Goal: Task Accomplishment & Management: Manage account settings

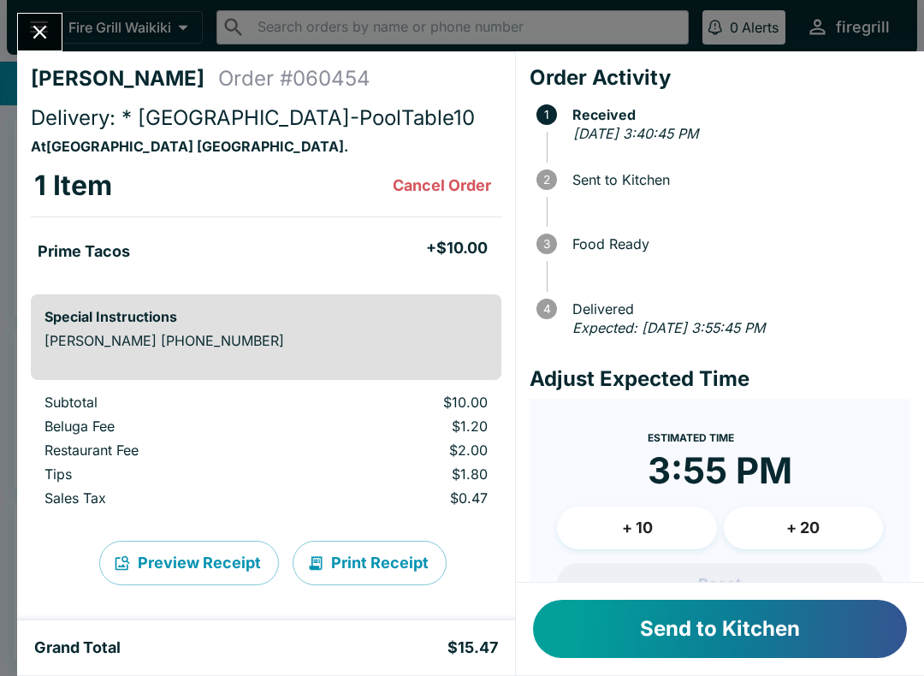
click at [719, 637] on button "Send to Kitchen" at bounding box center [720, 629] width 374 height 58
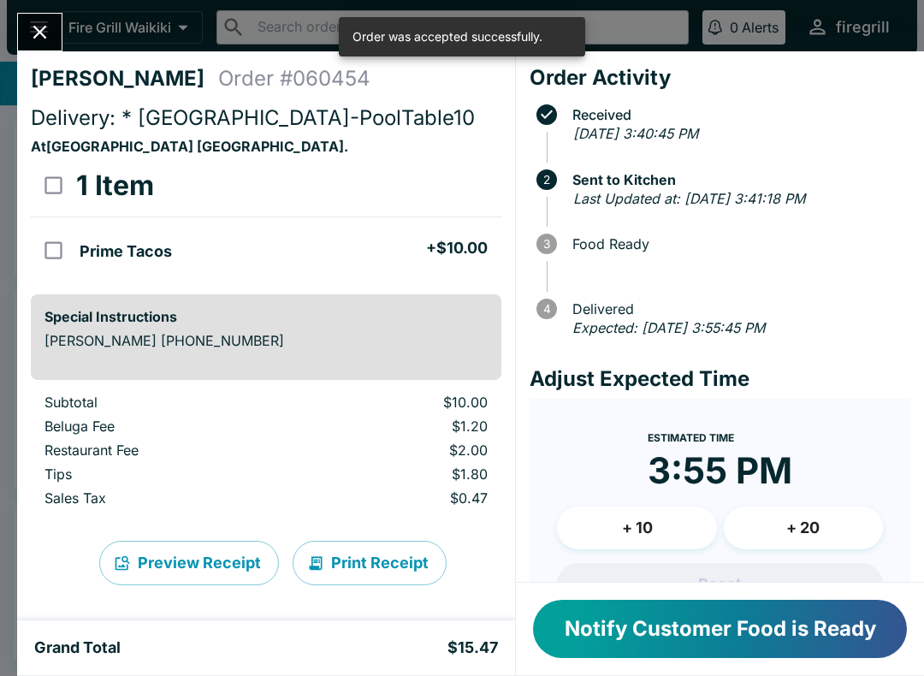
click at [50, 30] on icon "Close" at bounding box center [39, 32] width 23 height 23
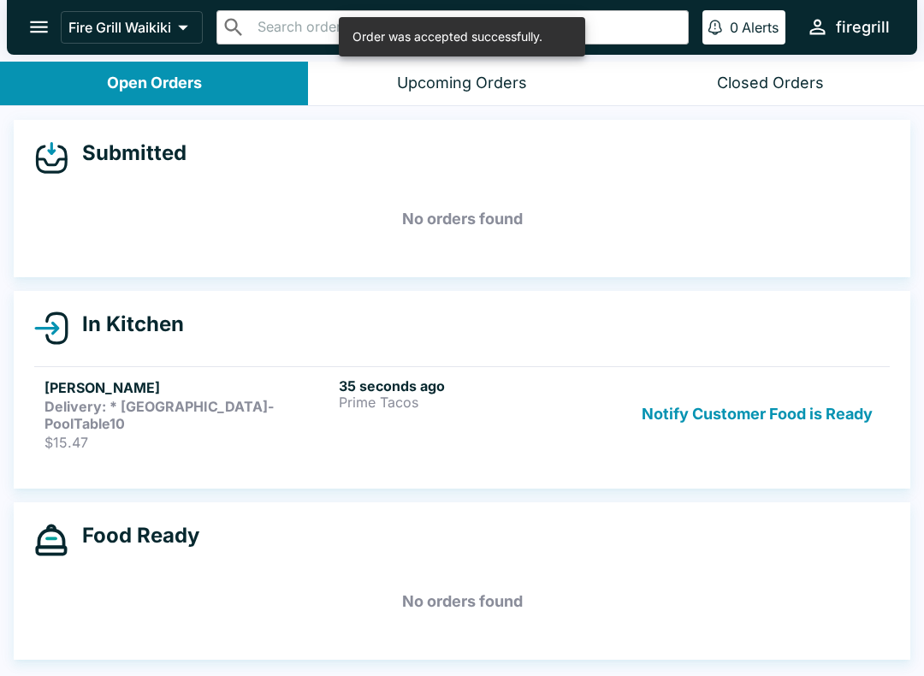
click at [228, 413] on strong "Delivery: * [GEOGRAPHIC_DATA]-PoolTable10" at bounding box center [158, 415] width 229 height 34
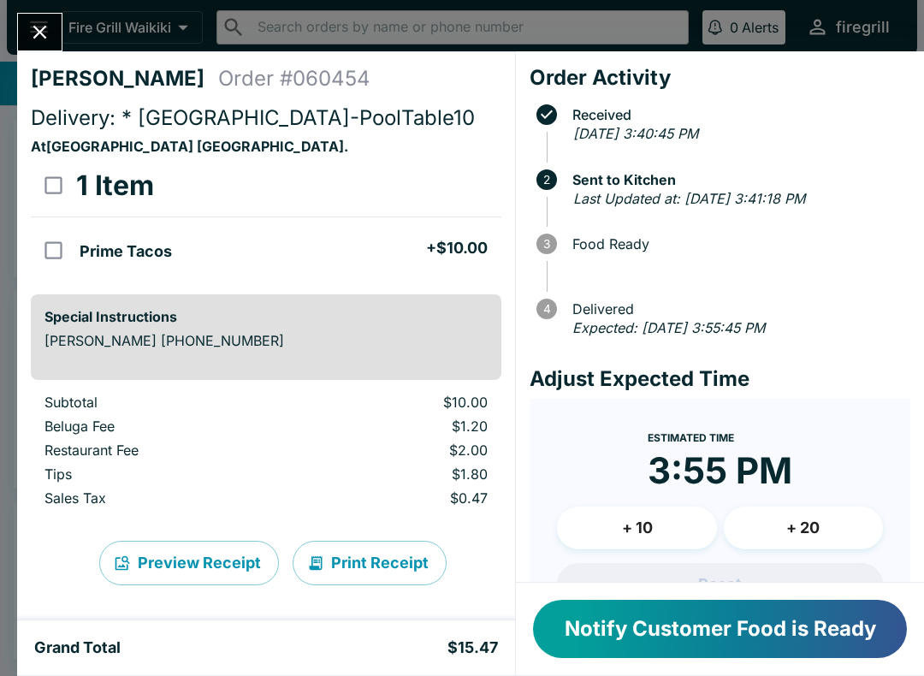
click at [717, 631] on button "Notify Customer Food is Ready" at bounding box center [720, 629] width 374 height 58
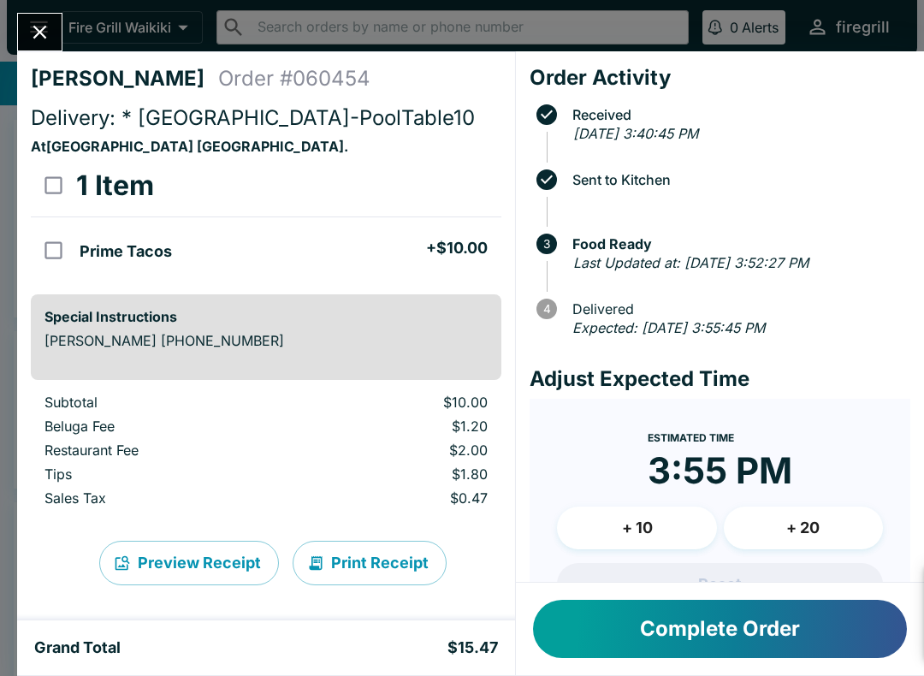
click at [42, 47] on button "Close" at bounding box center [40, 32] width 44 height 37
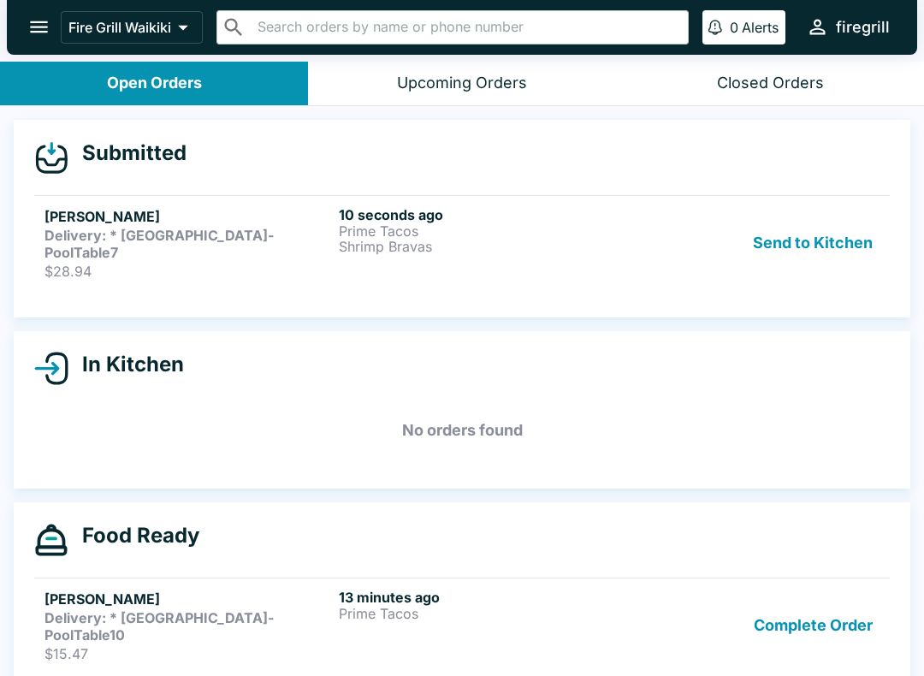
click at [618, 220] on h6 "10 seconds ago" at bounding box center [482, 214] width 287 height 17
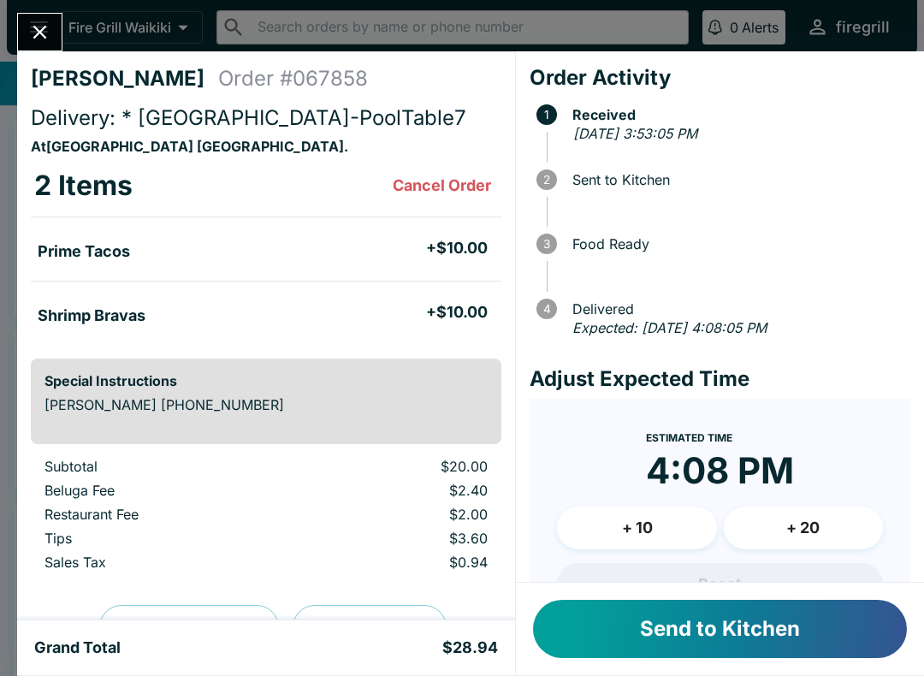
click at [750, 616] on button "Send to Kitchen" at bounding box center [720, 629] width 374 height 58
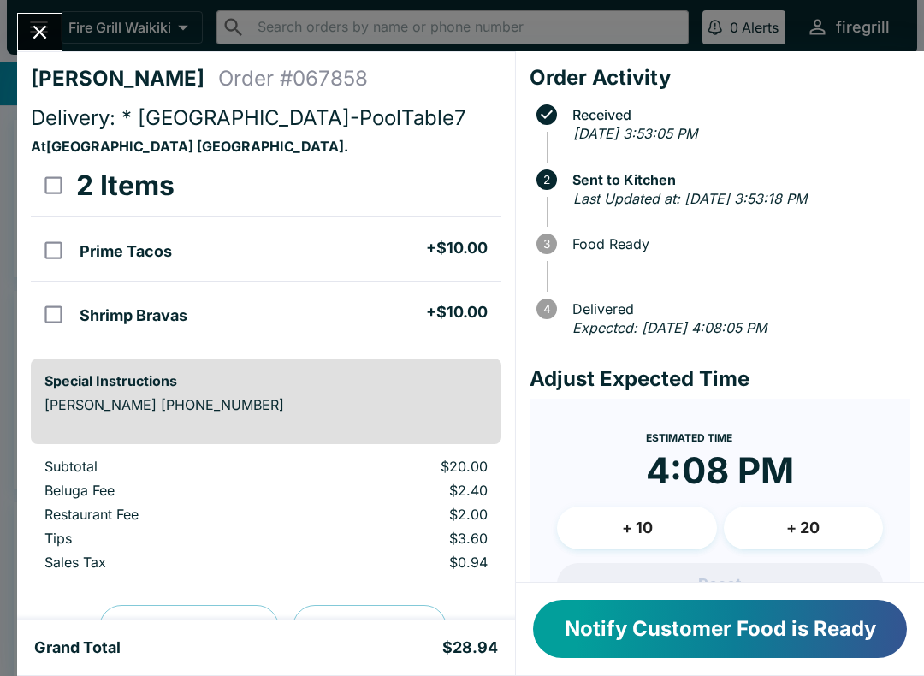
click at [49, 32] on icon "Close" at bounding box center [39, 32] width 23 height 23
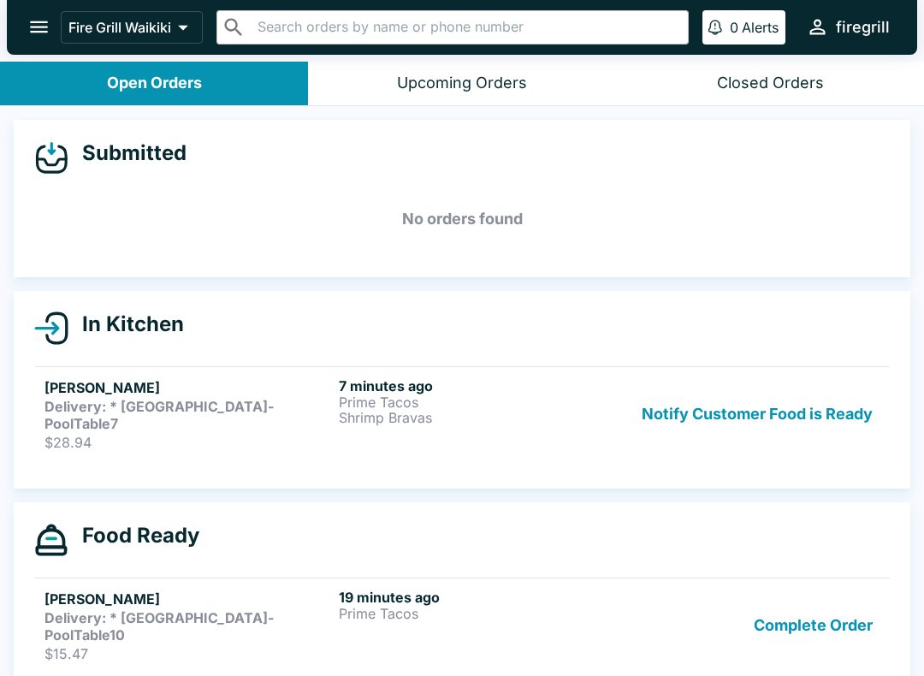
click at [643, 598] on div "Complete Order" at bounding box center [756, 626] width 246 height 74
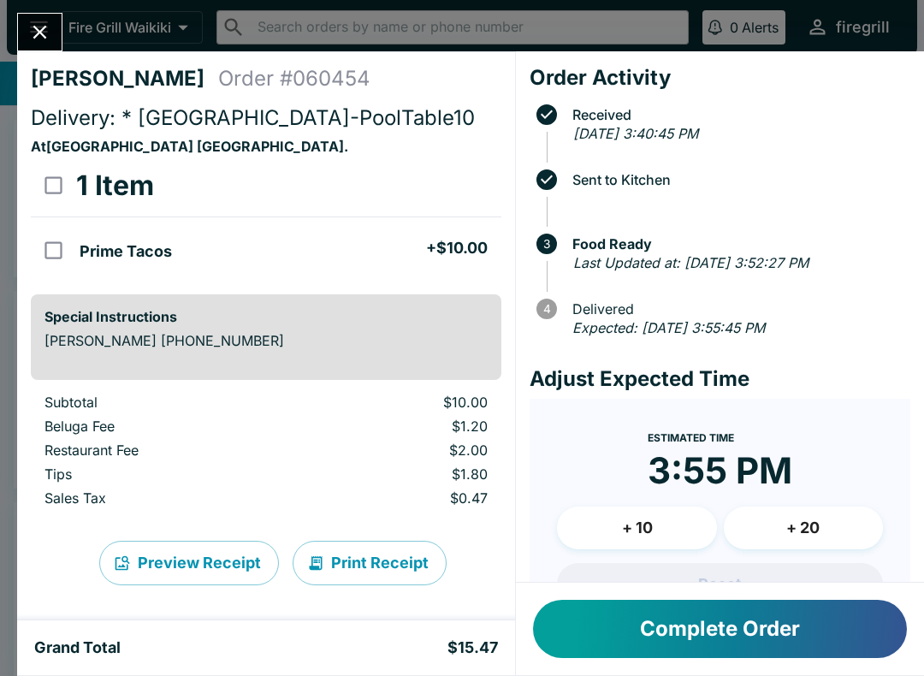
click at [641, 618] on button "Complete Order" at bounding box center [720, 629] width 374 height 58
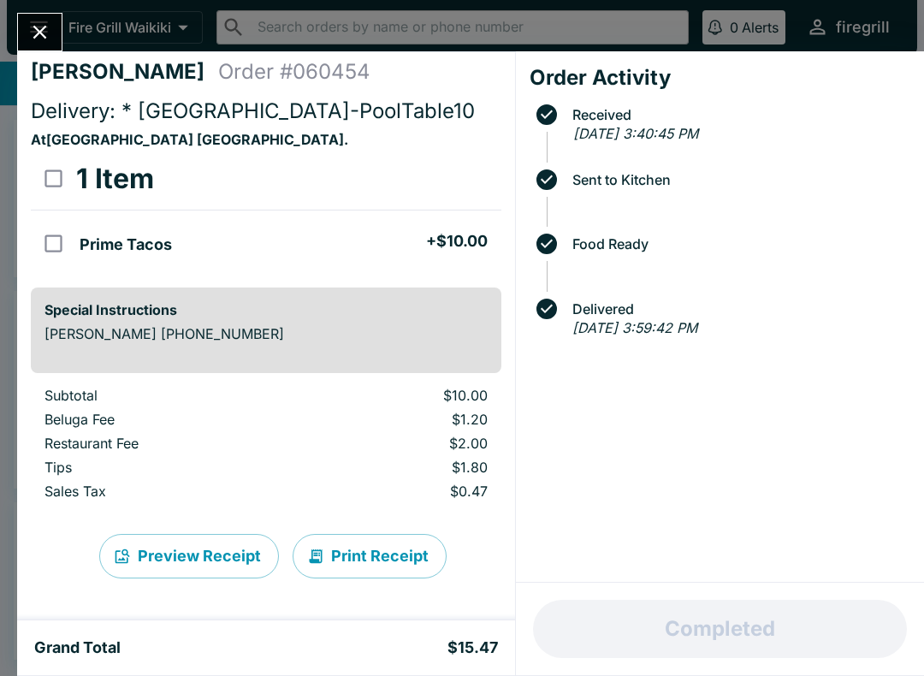
scroll to position [7, 0]
click at [33, 43] on icon "Close" at bounding box center [39, 32] width 23 height 23
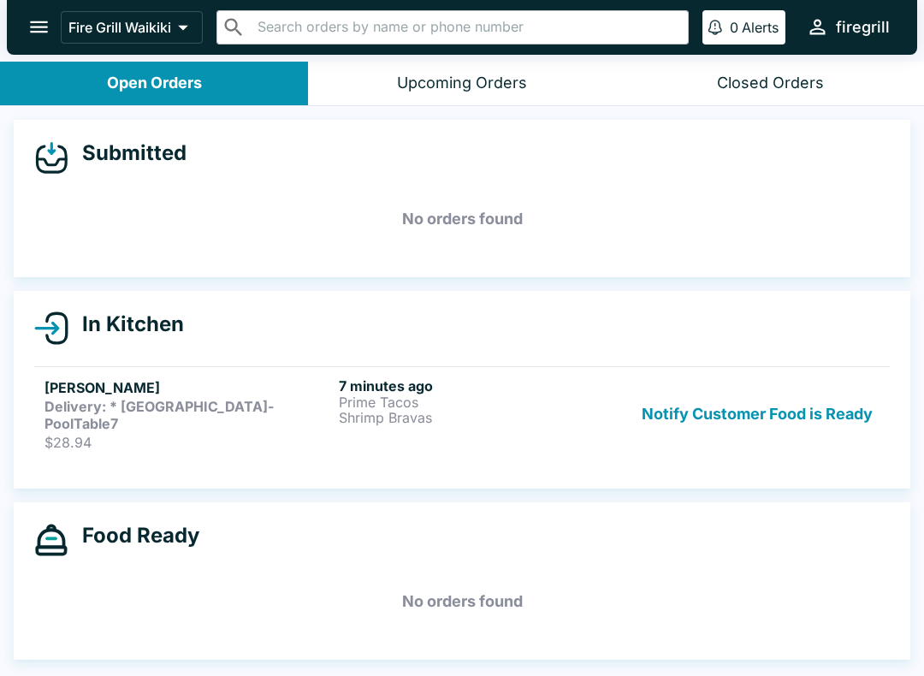
click at [492, 369] on link "[PERSON_NAME] Delivery: * [GEOGRAPHIC_DATA]-PoolTable7 $28.94 7 minutes ago Pri…" at bounding box center [462, 413] width 856 height 95
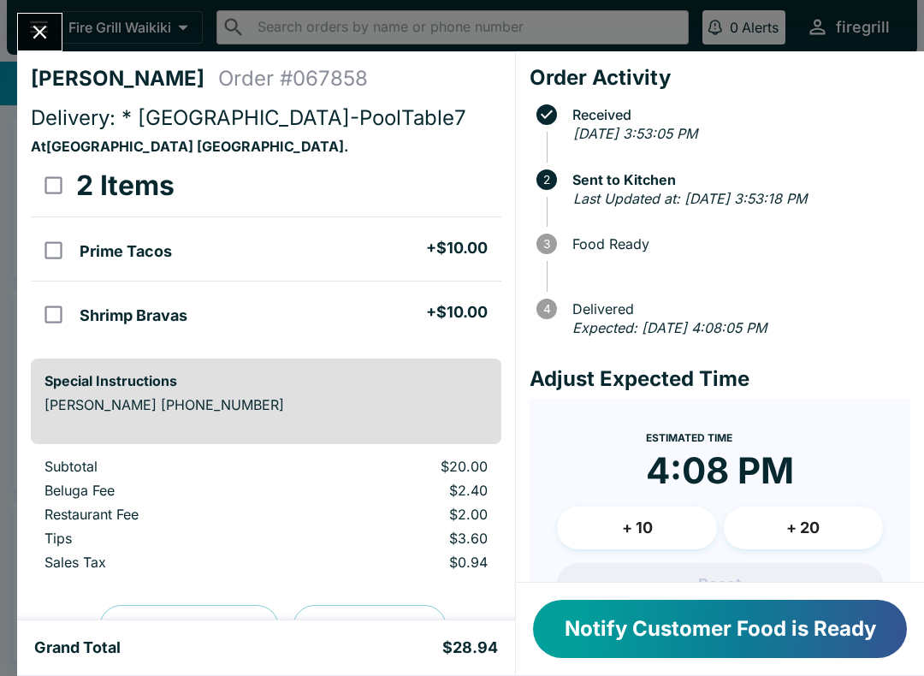
click at [730, 633] on button "Notify Customer Food is Ready" at bounding box center [720, 629] width 374 height 58
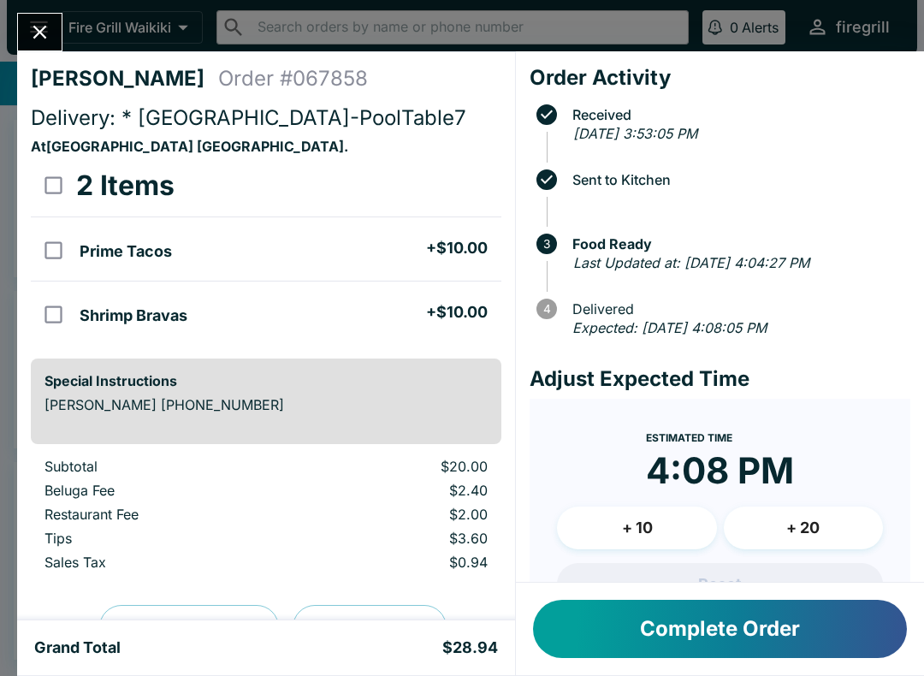
click at [755, 642] on button "Complete Order" at bounding box center [720, 629] width 374 height 58
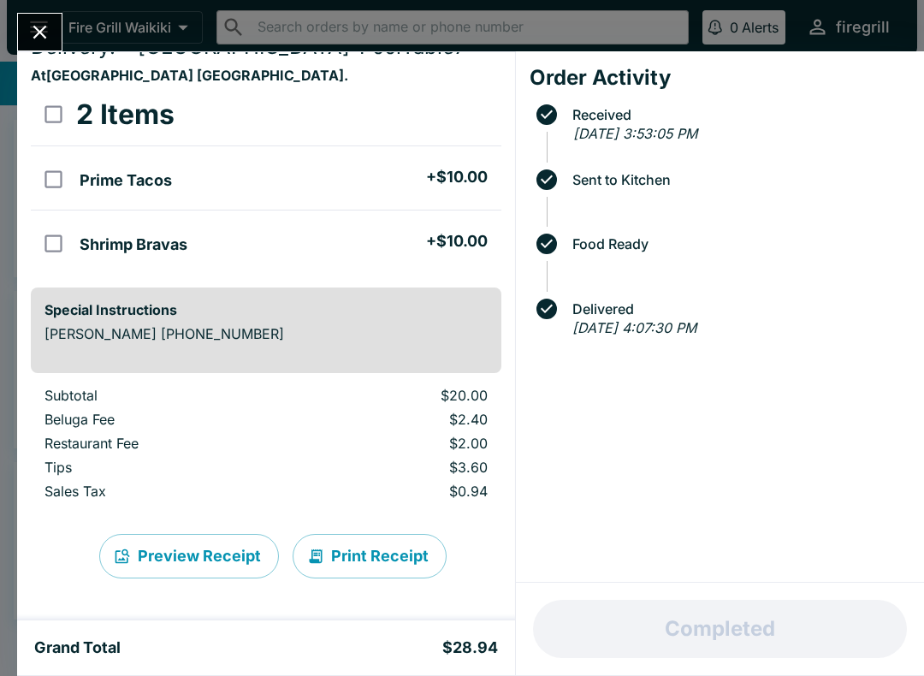
scroll to position [71, 0]
click at [34, 27] on icon "Close" at bounding box center [40, 33] width 14 height 14
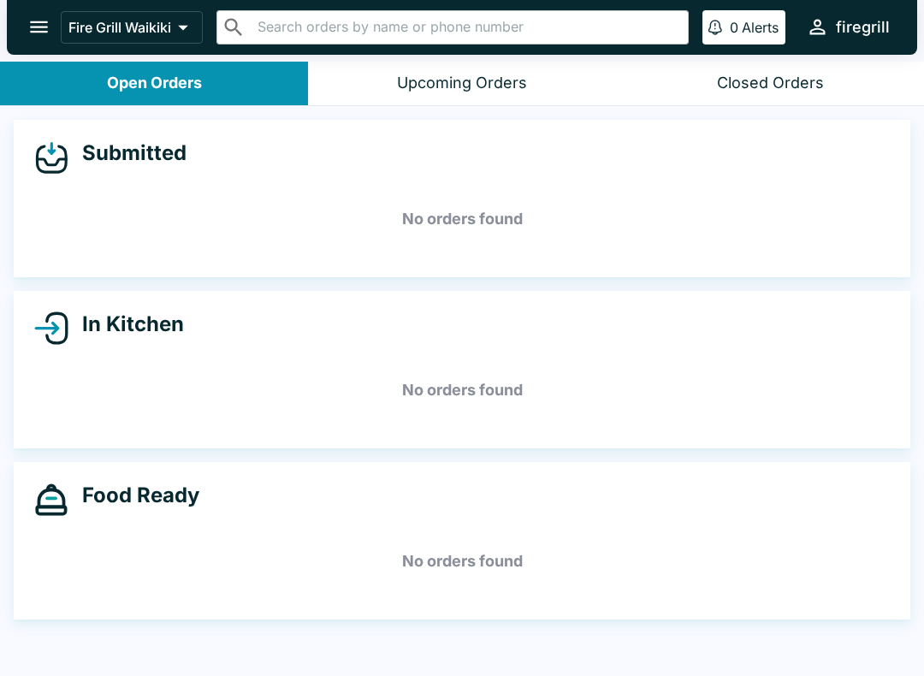
click at [891, 403] on div "In Kitchen No orders found" at bounding box center [462, 369] width 897 height 157
